Goal: Task Accomplishment & Management: Manage account settings

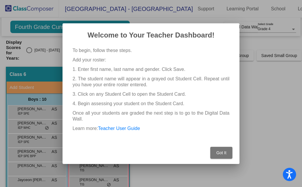
drag, startPoint x: 226, startPoint y: 156, endPoint x: 189, endPoint y: 55, distance: 108.5
click at [188, 57] on div "Welcome to Your Teacher Dashboard! To begin, follow these steps. Add your roste…" at bounding box center [151, 96] width 163 height 133
click at [222, 153] on span "Got It" at bounding box center [221, 152] width 10 height 5
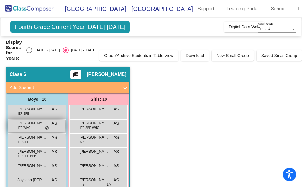
click at [46, 127] on span "do_not_disturb_alt" at bounding box center [47, 128] width 4 height 5
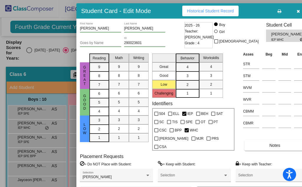
drag, startPoint x: 207, startPoint y: 5, endPoint x: 148, endPoint y: 8, distance: 59.4
click at [148, 8] on h3 "Student Card - Edit Mode" at bounding box center [116, 10] width 70 height 7
click at [297, 11] on icon "button" at bounding box center [298, 11] width 3 height 4
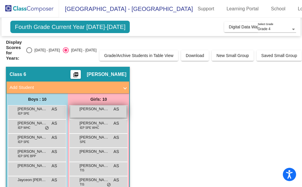
click at [87, 113] on div "[PERSON_NAME] AS lock do_not_disturb_alt" at bounding box center [98, 111] width 56 height 12
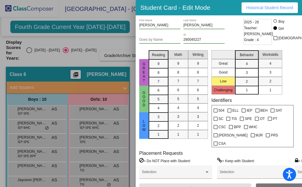
click at [88, 128] on div at bounding box center [151, 93] width 302 height 187
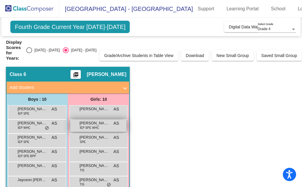
click at [88, 128] on span "IEP SPE WHC" at bounding box center [89, 127] width 19 height 4
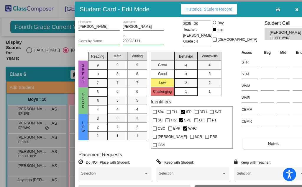
drag, startPoint x: 212, startPoint y: 6, endPoint x: 151, endPoint y: 7, distance: 60.8
click at [151, 7] on div "Student Card - Edit Mode Historical Student Record" at bounding box center [193, 8] width 236 height 15
click at [295, 9] on icon "button" at bounding box center [296, 9] width 3 height 4
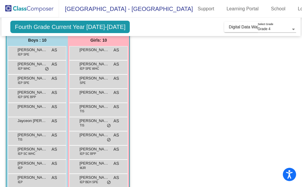
scroll to position [69, 0]
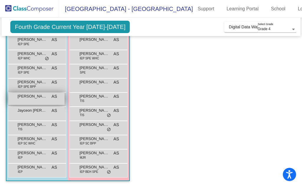
click at [41, 99] on div "[PERSON_NAME] AS lock do_not_disturb_alt" at bounding box center [36, 99] width 56 height 12
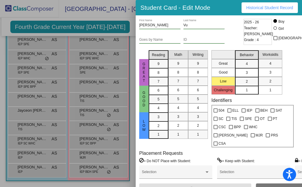
click at [42, 84] on div at bounding box center [151, 93] width 302 height 187
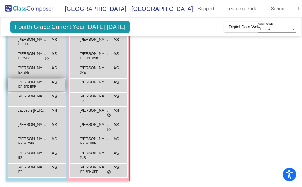
click at [42, 84] on span "[PERSON_NAME]" at bounding box center [32, 82] width 30 height 6
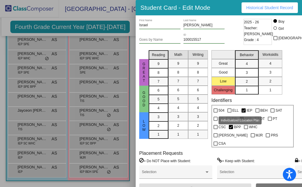
click at [247, 109] on span "IEP" at bounding box center [250, 110] width 6 height 7
click at [243, 112] on input "IEP" at bounding box center [243, 112] width 0 height 0
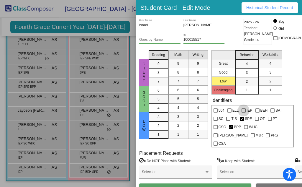
click at [247, 109] on span "IEP" at bounding box center [250, 110] width 6 height 7
click at [243, 112] on input "IEP" at bounding box center [243, 112] width 0 height 0
checkbox input "true"
click at [88, 14] on div at bounding box center [151, 93] width 302 height 187
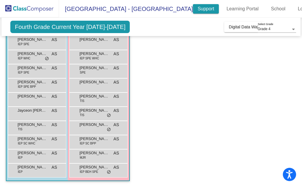
click at [193, 12] on link "Support" at bounding box center [206, 8] width 26 height 9
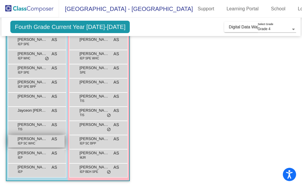
scroll to position [0, 0]
